Goal: Task Accomplishment & Management: Complete application form

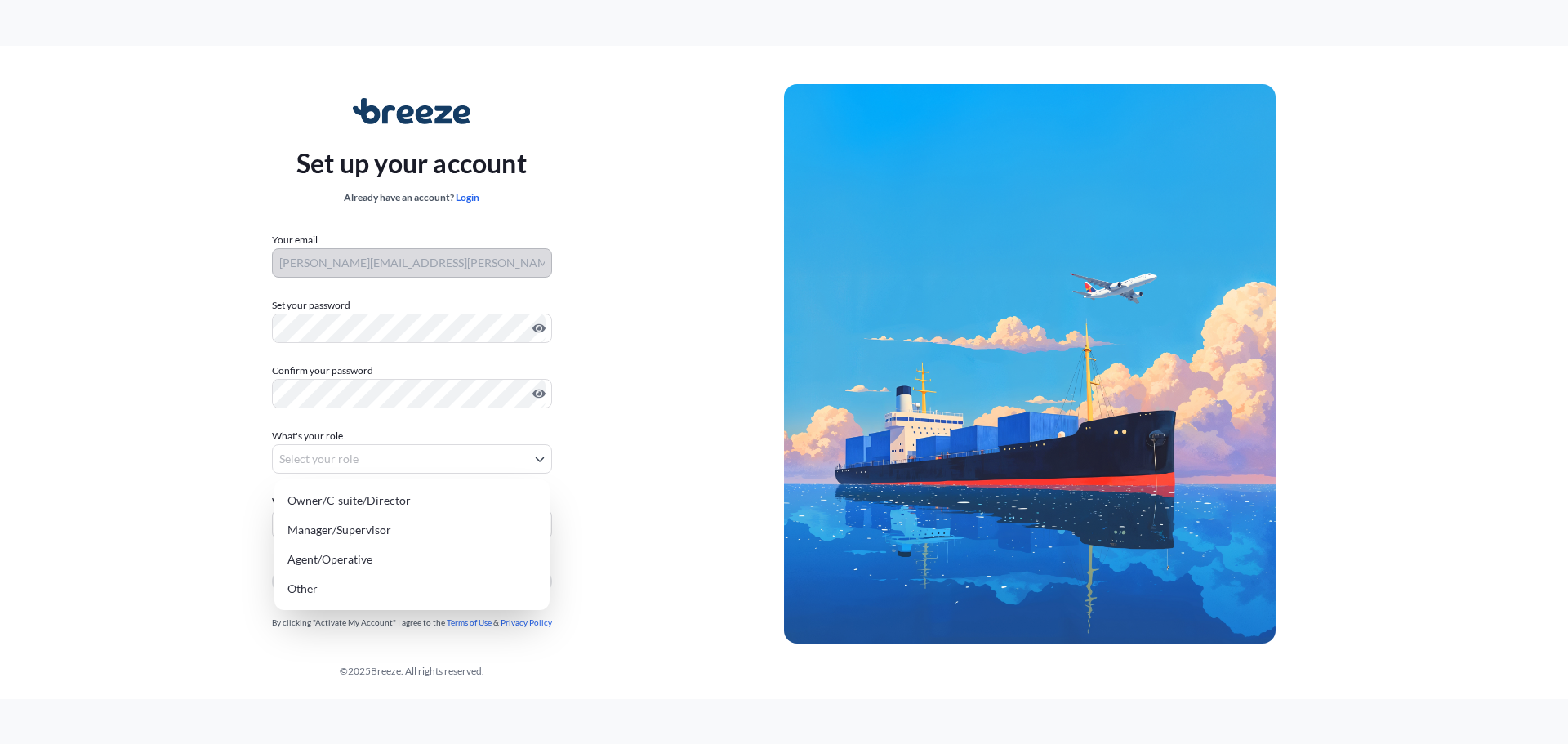
click at [326, 464] on body "Set up your account Already have an account? Login Your email renata.risso@jmc.…" at bounding box center [784, 372] width 1568 height 744
click at [289, 566] on div "Agent/Operative" at bounding box center [412, 559] width 262 height 30
select select "agent/operative"
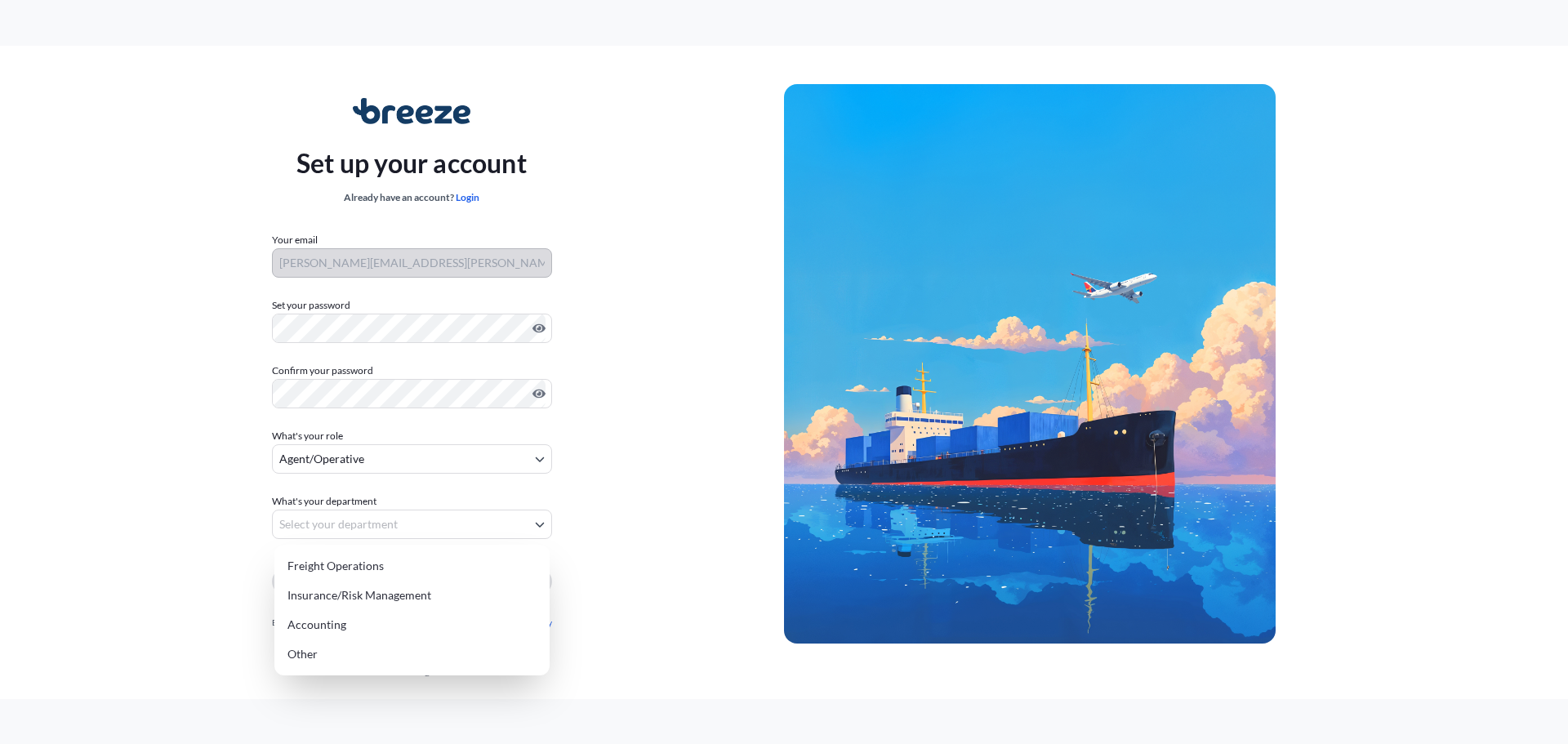
click at [321, 527] on body "Set up your account Already have an account? Login Your email renata.risso@jmc.…" at bounding box center [784, 372] width 1568 height 744
click at [311, 615] on div "Accounting" at bounding box center [412, 624] width 262 height 30
select select "accounting"
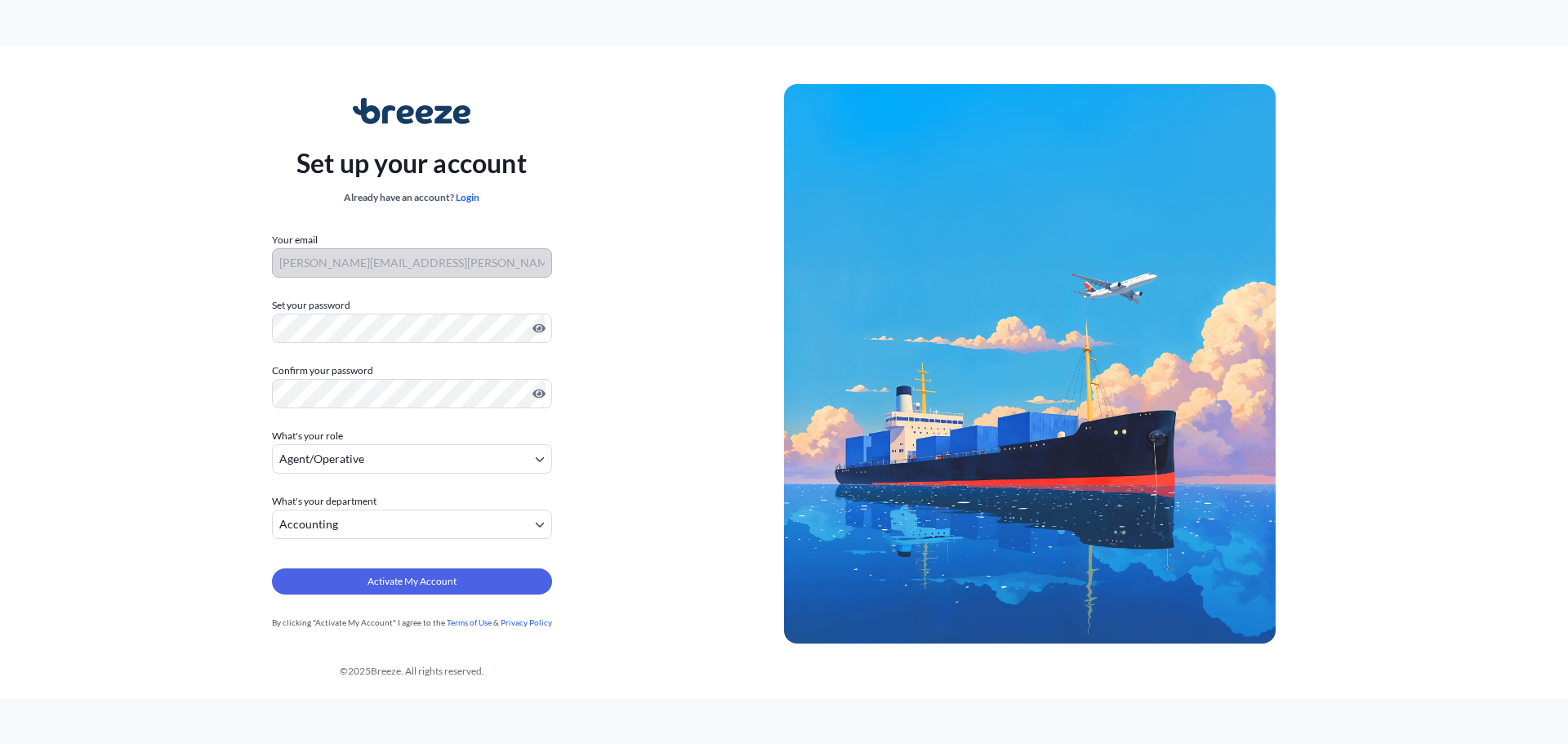
click at [190, 525] on div "Set up your account Already have an account? Login Your email renata.risso@jmc.…" at bounding box center [412, 364] width 745 height 598
click at [386, 578] on span "Activate My Account" at bounding box center [411, 582] width 89 height 16
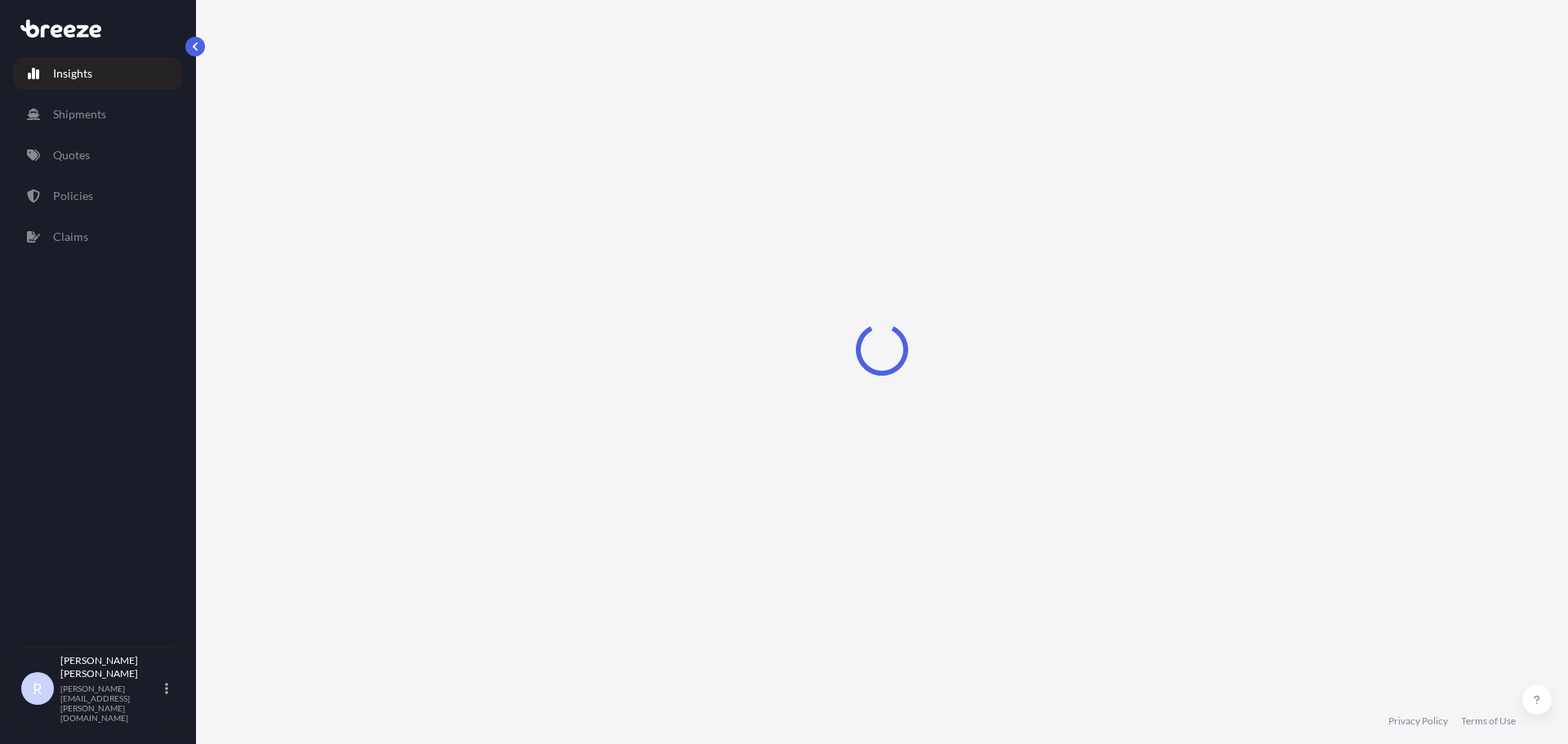
select select "2025"
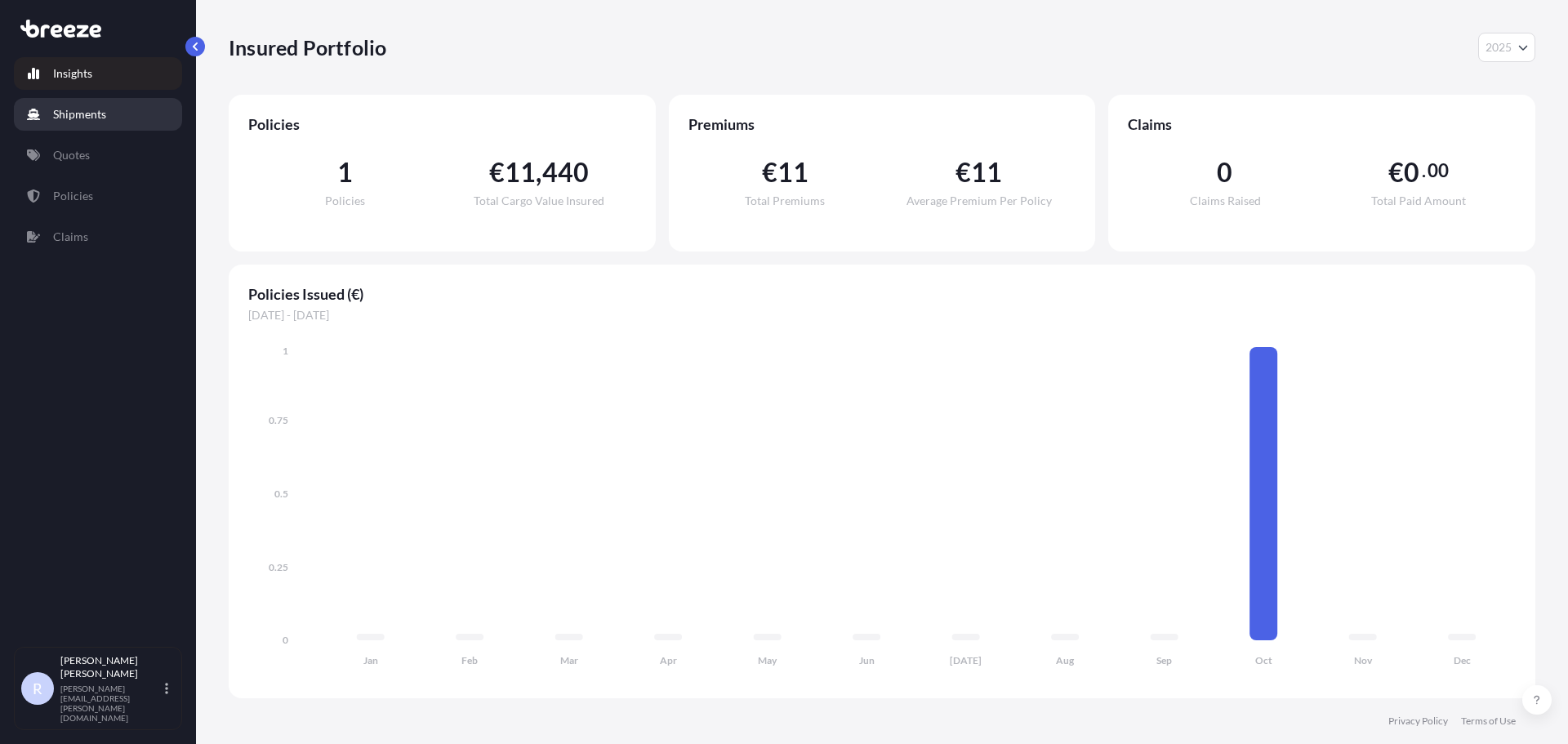
click at [57, 115] on p "Shipments" at bounding box center [79, 114] width 53 height 16
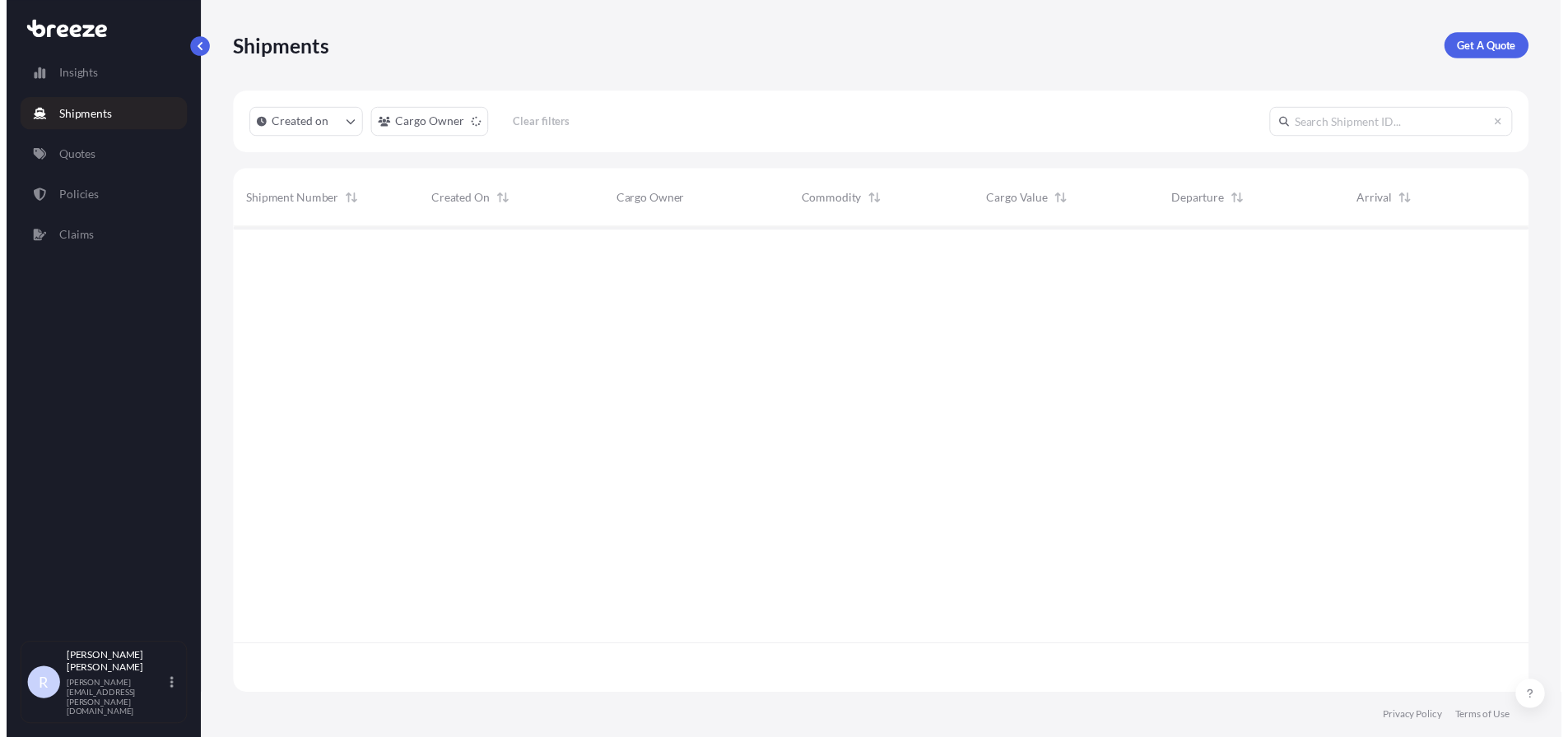
scroll to position [520, 1305]
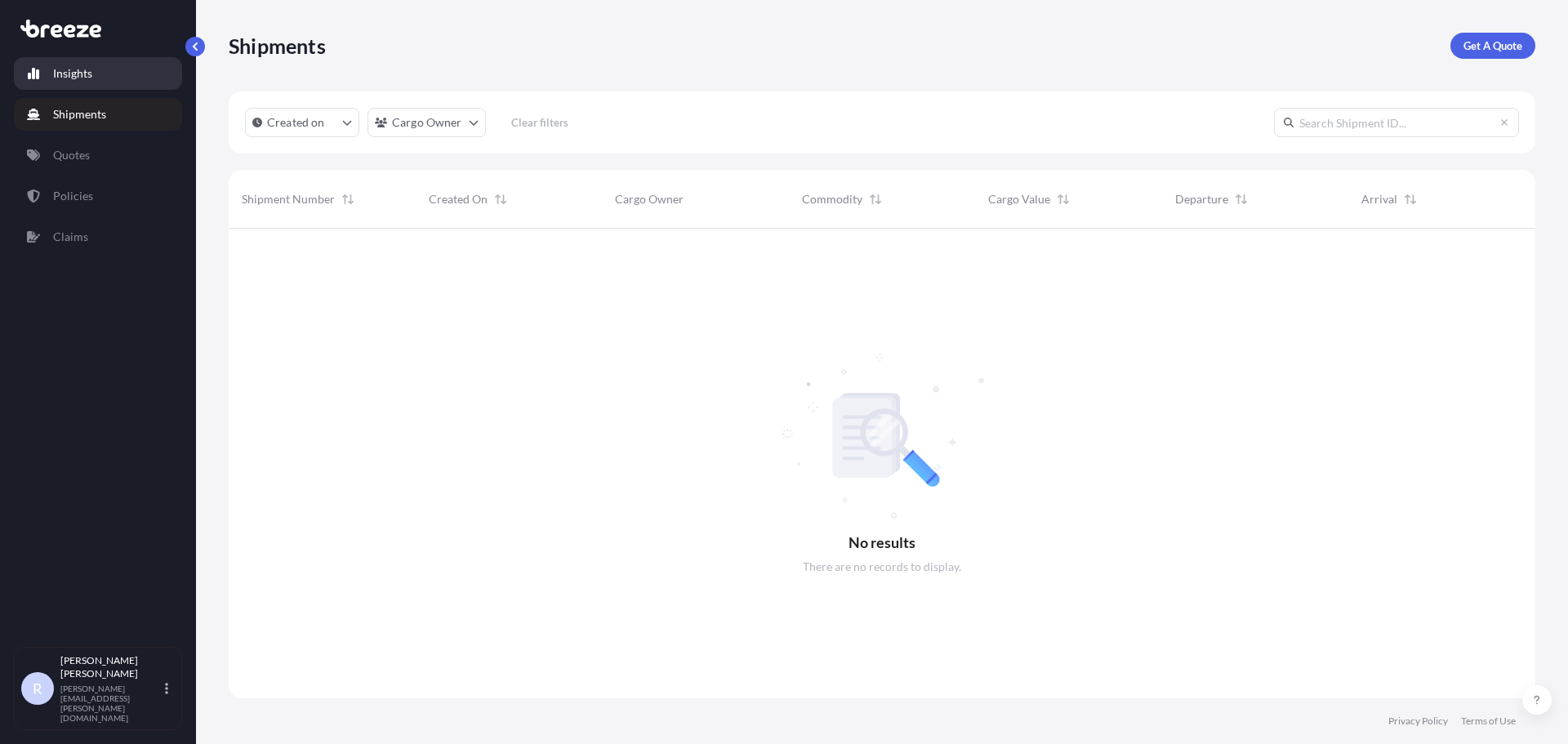
click at [57, 76] on p "Insights" at bounding box center [73, 74] width 40 height 16
select select "2025"
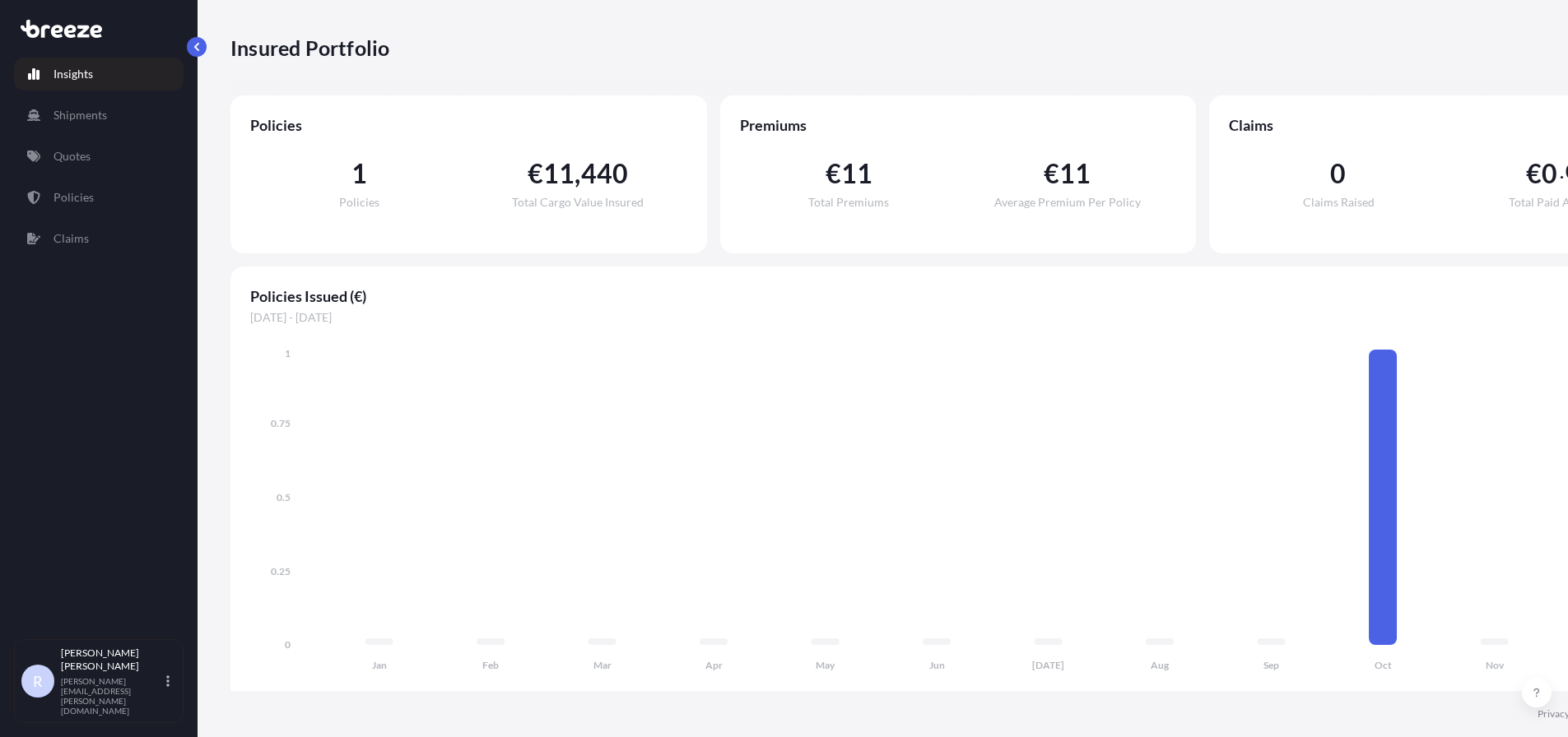
click at [28, 32] on icon at bounding box center [30, 29] width 19 height 18
